Goal: Navigation & Orientation: Find specific page/section

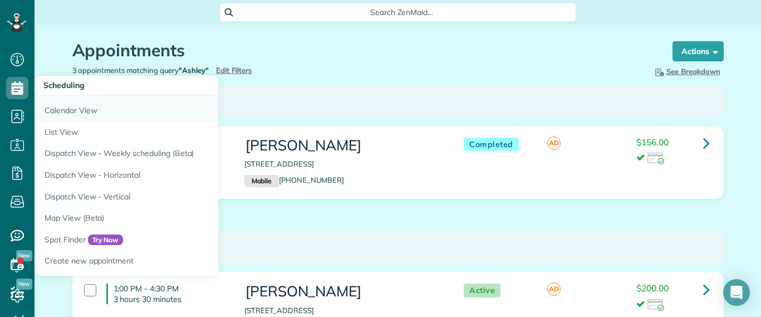
scroll to position [219, 0]
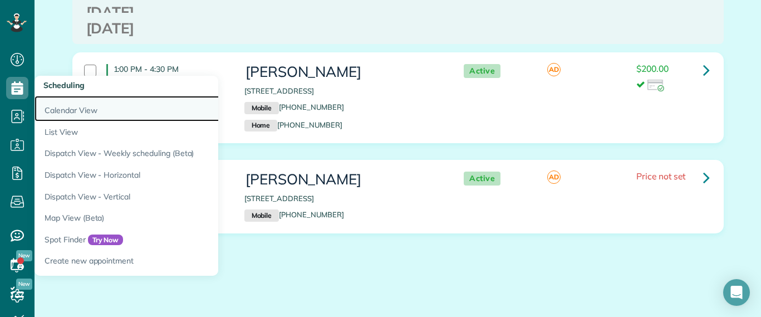
click at [60, 107] on link "Calendar View" at bounding box center [173, 109] width 278 height 26
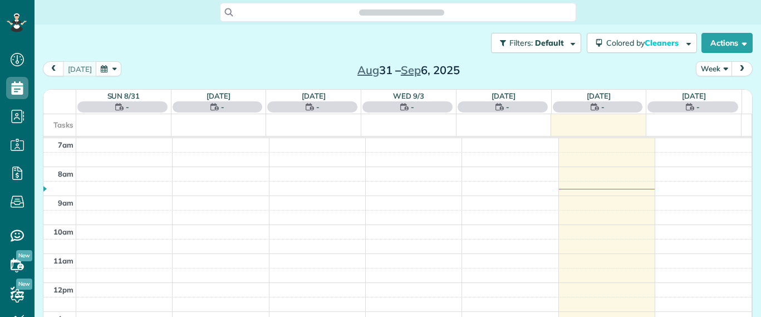
scroll to position [5, 5]
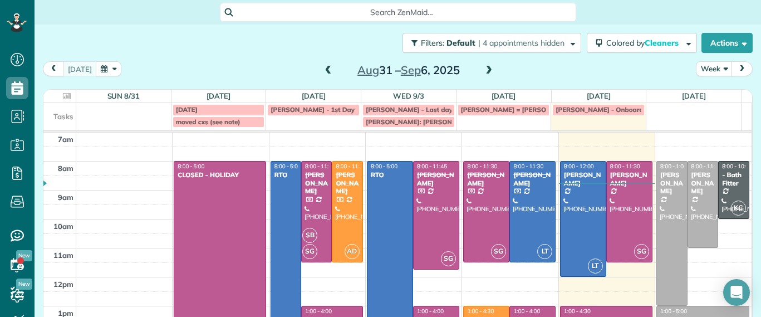
click at [482, 68] on span at bounding box center [488, 71] width 12 height 10
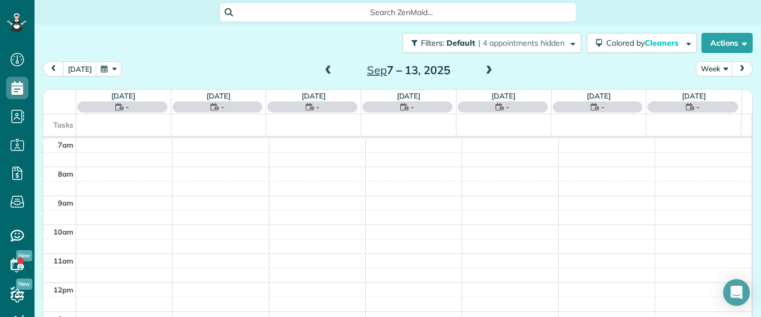
scroll to position [14, 0]
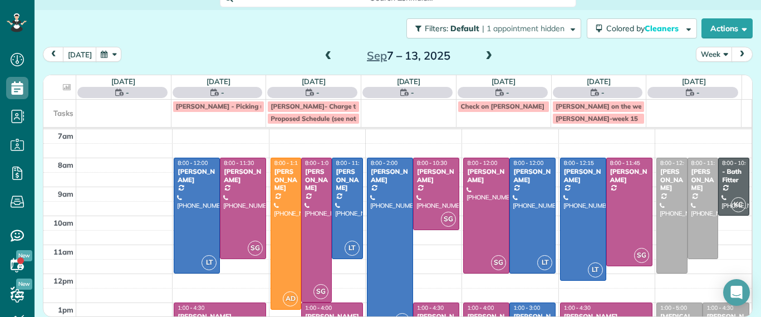
click at [482, 55] on span at bounding box center [488, 56] width 12 height 10
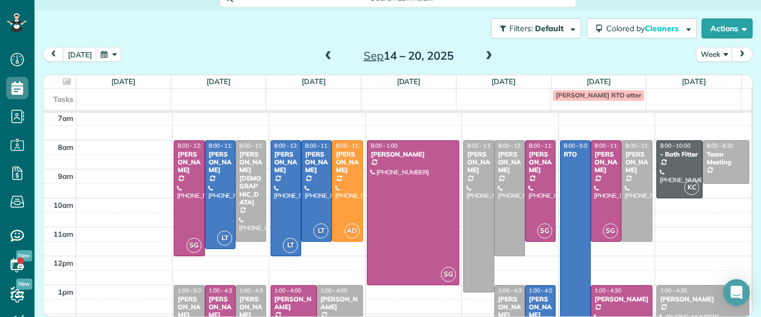
scroll to position [0, 0]
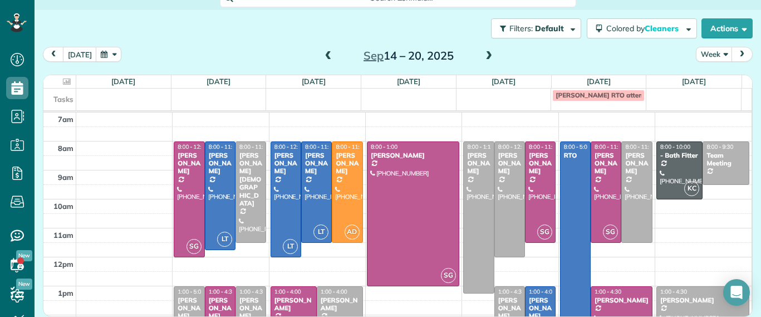
click at [482, 55] on span at bounding box center [488, 56] width 12 height 10
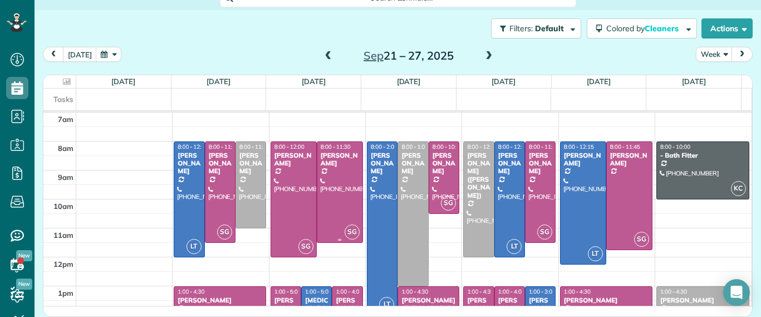
click at [338, 169] on div at bounding box center [339, 192] width 45 height 100
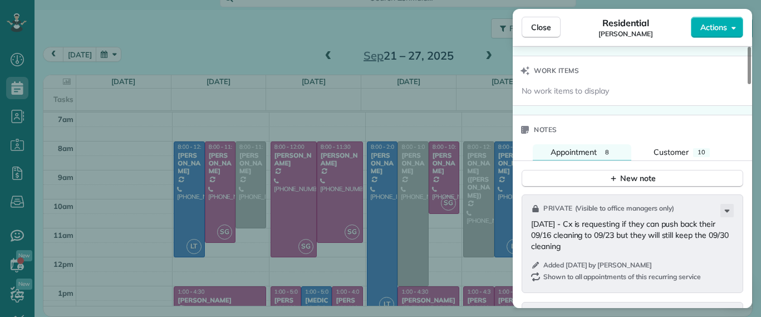
scroll to position [1043, 0]
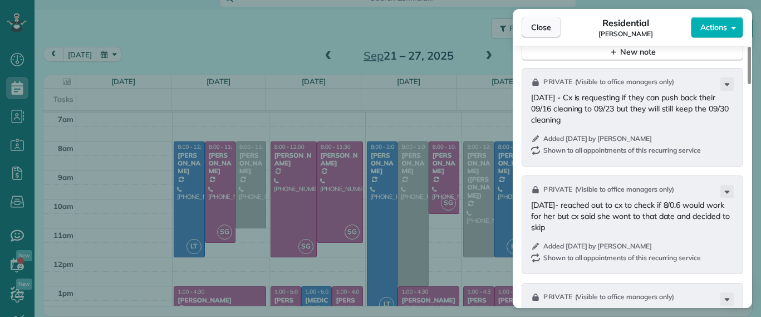
click at [547, 29] on span "Close" at bounding box center [541, 27] width 20 height 11
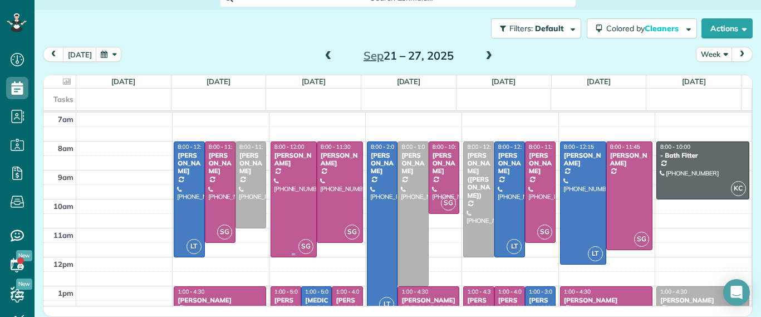
click at [287, 191] on div at bounding box center [293, 199] width 45 height 115
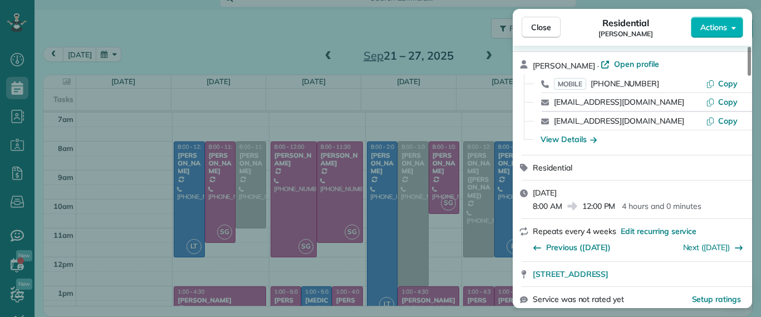
scroll to position [139, 0]
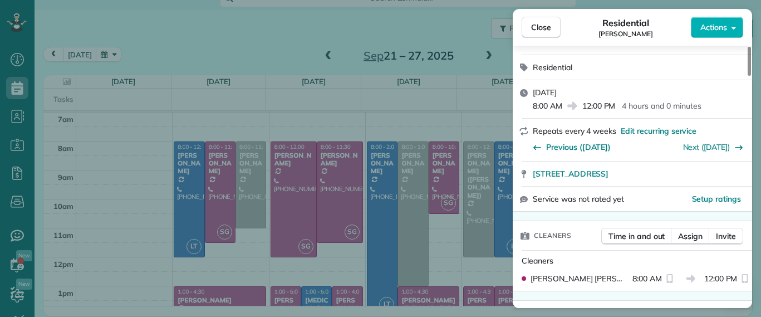
click at [311, 28] on div "Close Residential [PERSON_NAME] Actions Status Active [PERSON_NAME] · Open prof…" at bounding box center [380, 158] width 761 height 317
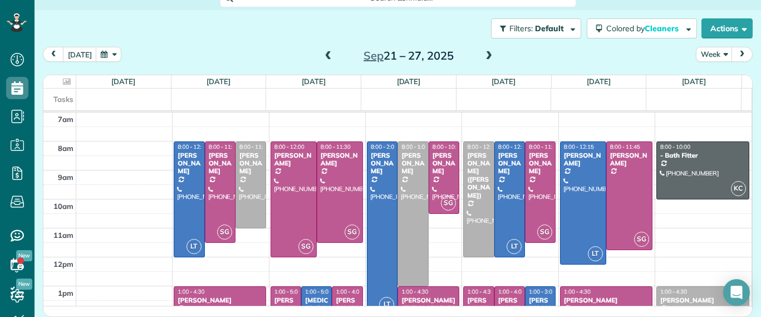
click at [322, 56] on span at bounding box center [328, 56] width 12 height 10
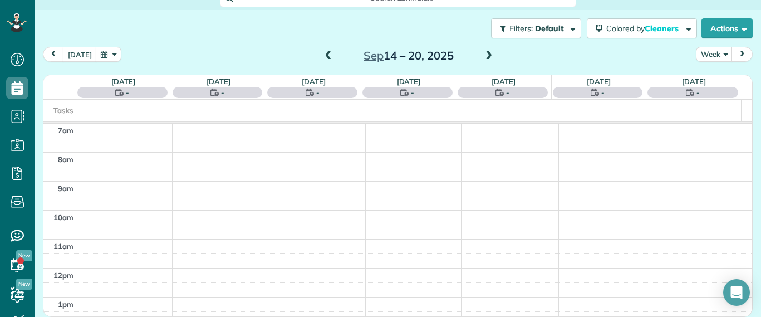
click at [322, 55] on span at bounding box center [328, 56] width 12 height 10
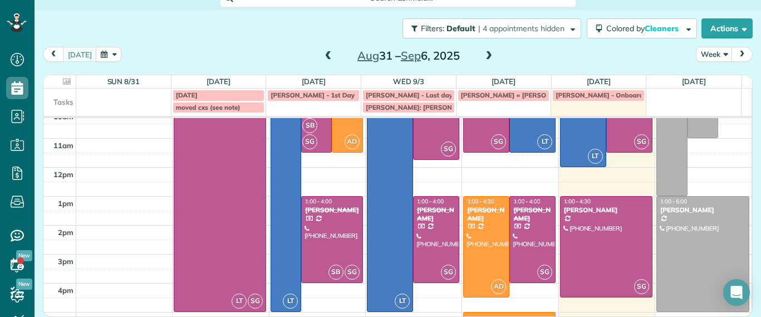
scroll to position [119, 0]
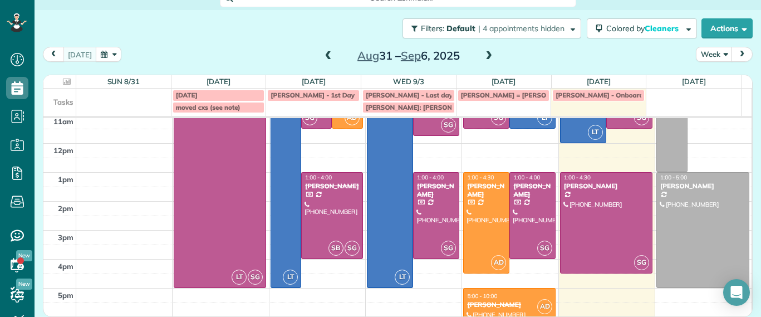
click at [482, 51] on span at bounding box center [488, 56] width 12 height 10
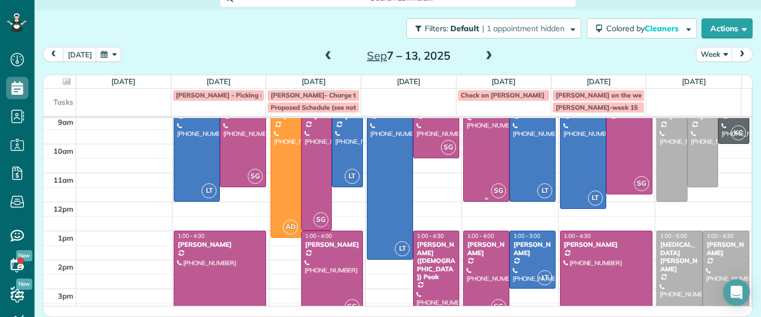
scroll to position [0, 0]
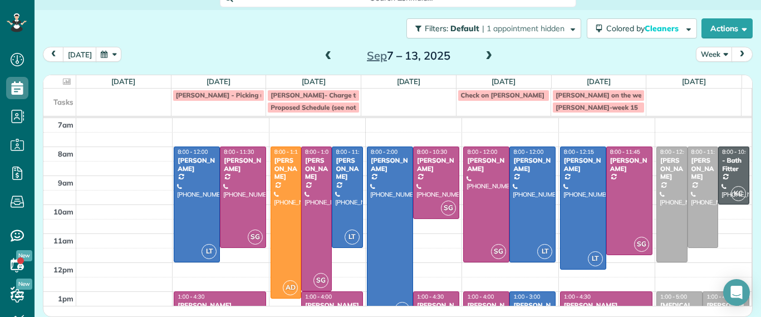
click at [322, 59] on span at bounding box center [328, 56] width 12 height 10
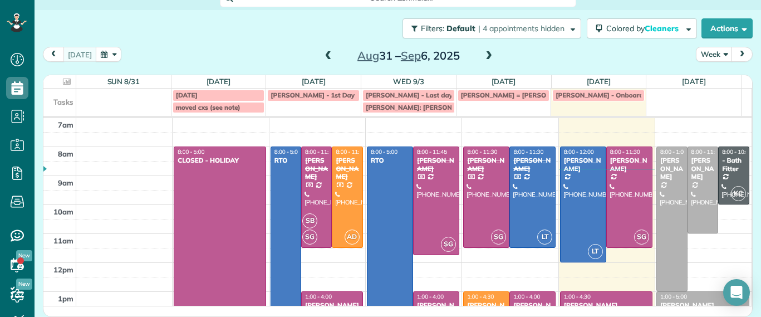
click at [472, 56] on div "[DATE] – [DATE]" at bounding box center [408, 56] width 178 height 18
click at [482, 53] on span at bounding box center [488, 56] width 12 height 10
